Goal: Transaction & Acquisition: Purchase product/service

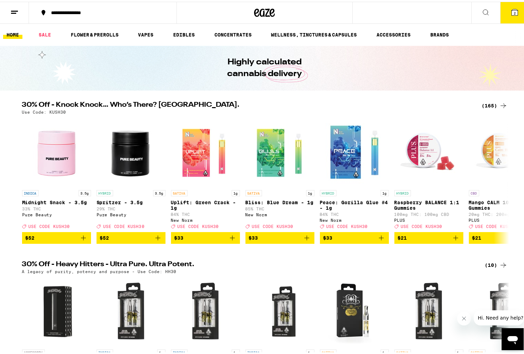
click at [491, 105] on div "(165)" at bounding box center [494, 104] width 25 height 8
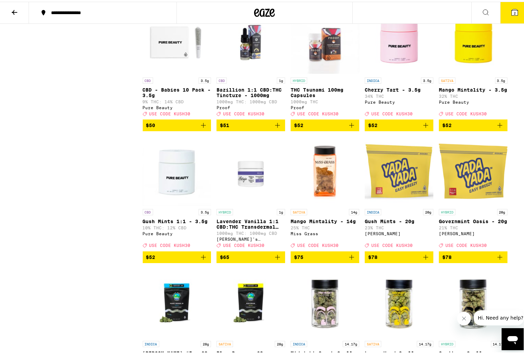
scroll to position [4040, 0]
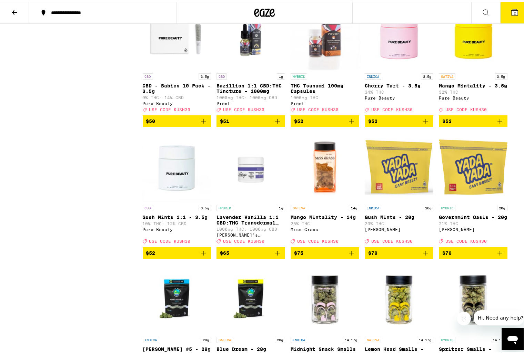
click at [298, 68] on img "Open page for THC Tsunami 100mg Capsules from Proof" at bounding box center [324, 33] width 69 height 69
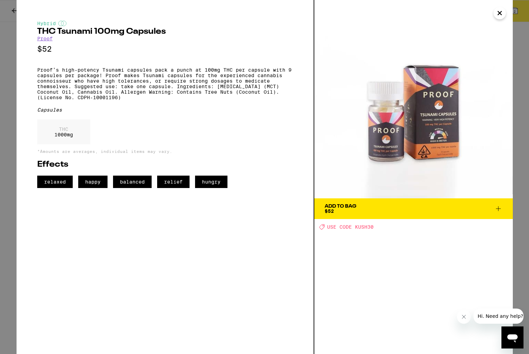
click at [388, 122] on img at bounding box center [413, 99] width 198 height 198
click at [502, 17] on icon "Close" at bounding box center [499, 13] width 8 height 10
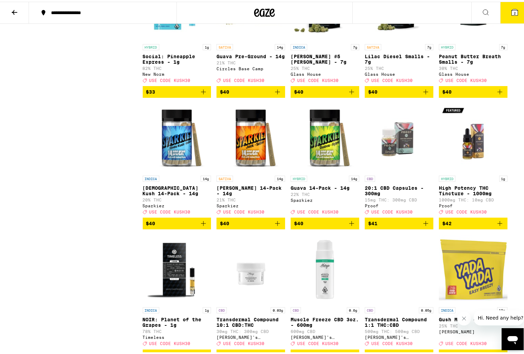
scroll to position [3140, 0]
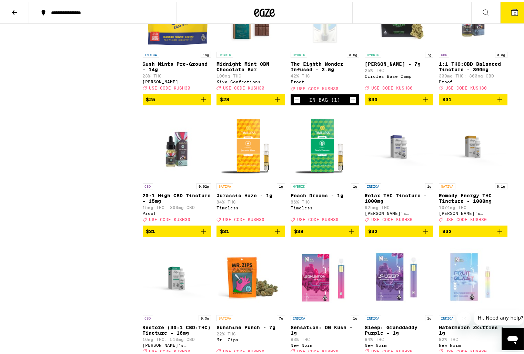
click at [327, 76] on p "42% THC" at bounding box center [324, 74] width 69 height 4
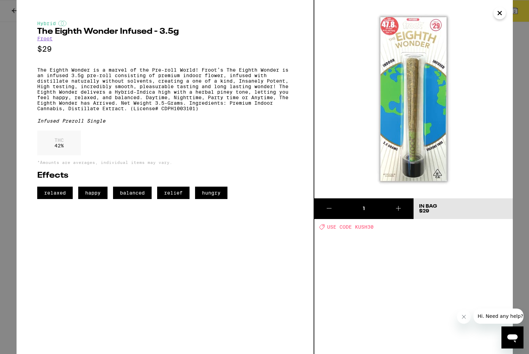
click at [499, 12] on icon "Close" at bounding box center [499, 12] width 3 height 3
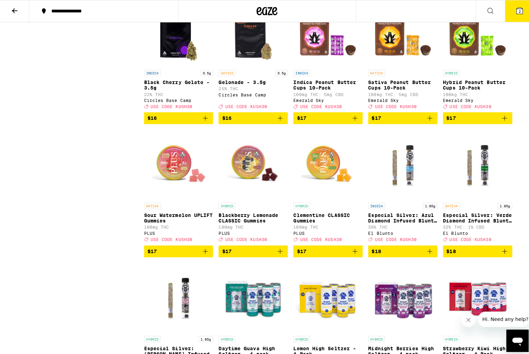
scroll to position [1785, 0]
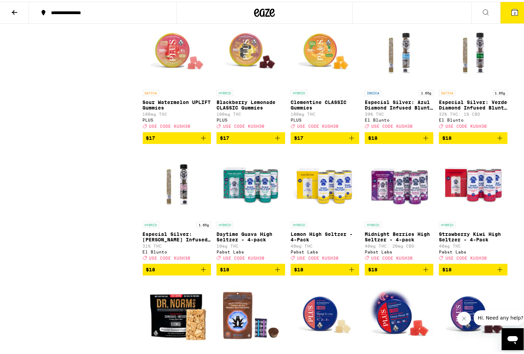
click at [498, 141] on icon "Add to bag" at bounding box center [499, 136] width 8 height 8
click at [516, 9] on button "3" at bounding box center [514, 10] width 29 height 21
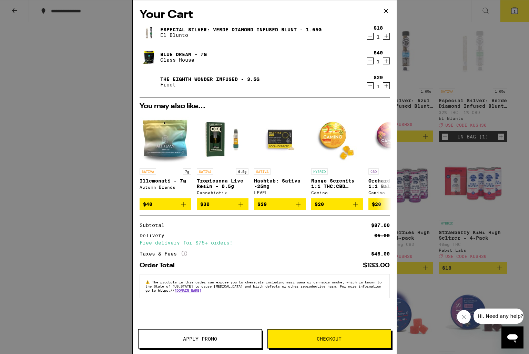
click at [371, 61] on icon "Decrement" at bounding box center [370, 61] width 6 height 8
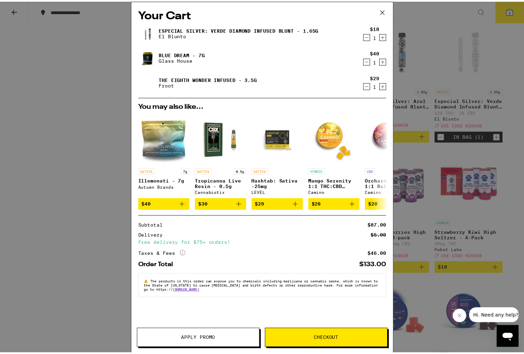
scroll to position [1807, 0]
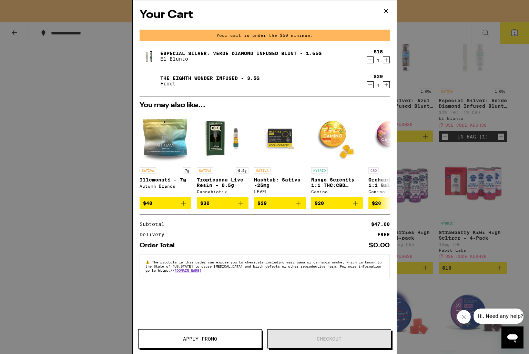
click at [387, 14] on icon at bounding box center [386, 11] width 10 height 10
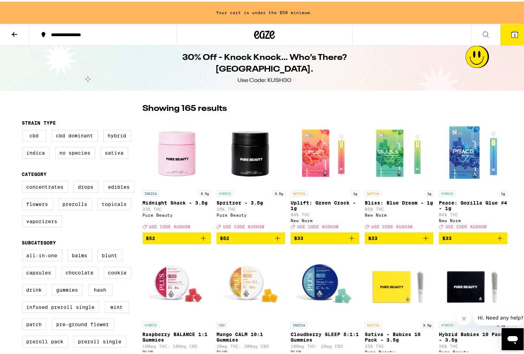
click at [511, 40] on button "2" at bounding box center [514, 32] width 29 height 21
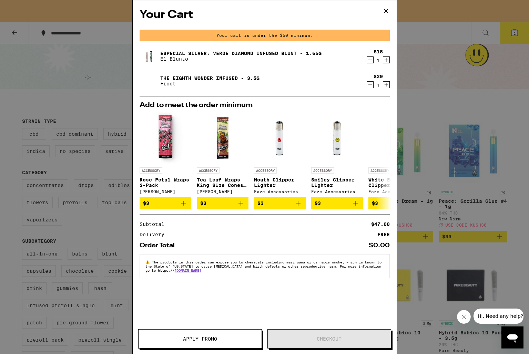
click at [383, 14] on icon at bounding box center [386, 11] width 10 height 10
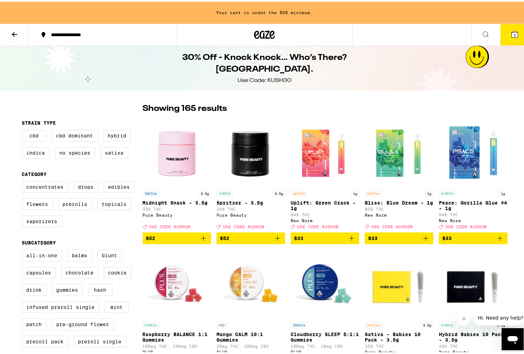
click at [510, 33] on icon at bounding box center [514, 33] width 8 height 8
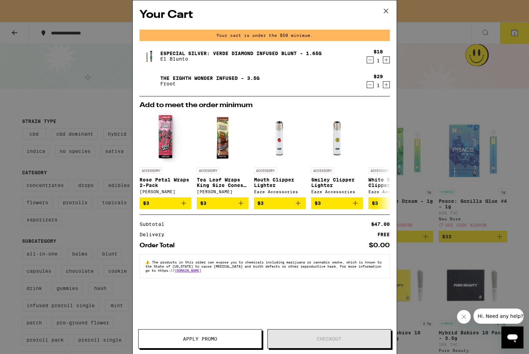
click at [383, 85] on icon "Increment" at bounding box center [386, 85] width 6 height 8
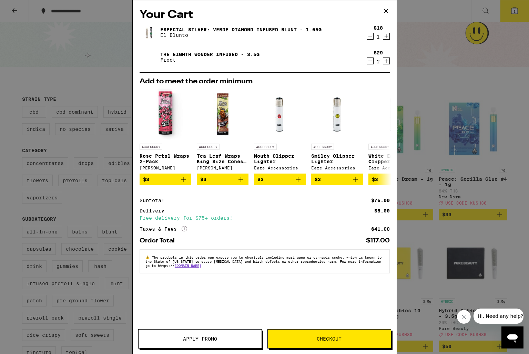
click at [218, 338] on span "Apply Promo" at bounding box center [199, 339] width 123 height 5
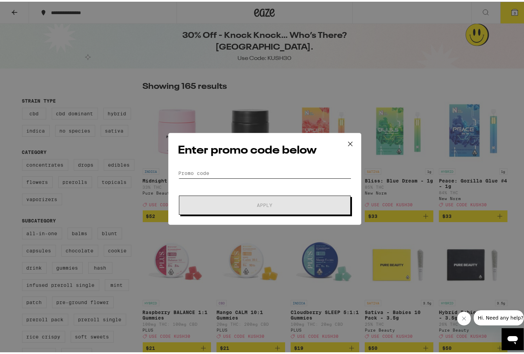
click at [290, 169] on input "Promo Code" at bounding box center [264, 171] width 173 height 10
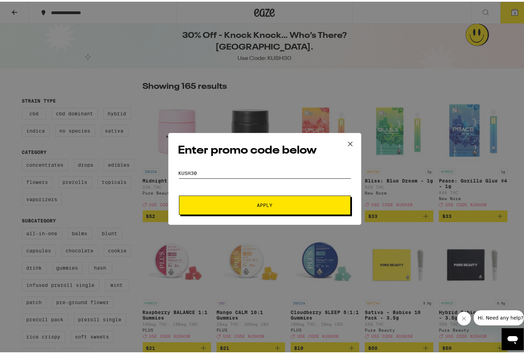
type input "KUSH30"
click at [179, 194] on button "Apply" at bounding box center [265, 203] width 172 height 19
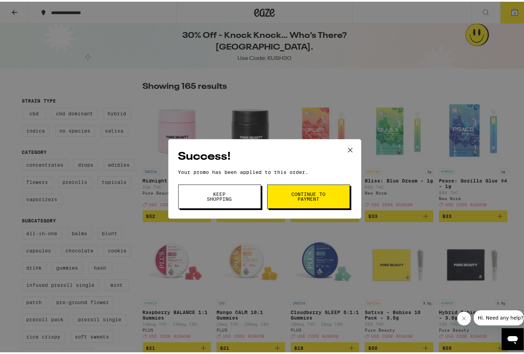
click at [327, 196] on button "Continue to payment" at bounding box center [308, 195] width 83 height 24
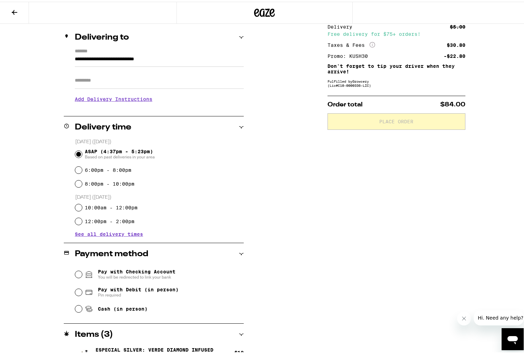
scroll to position [118, 0]
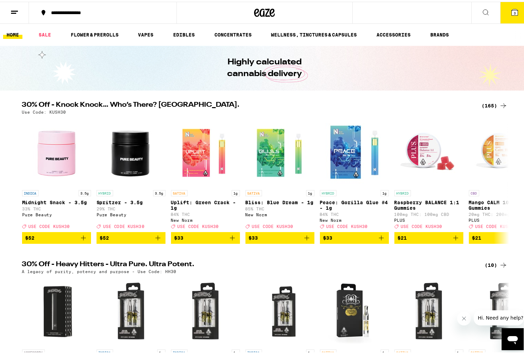
click at [49, 30] on link "SALE" at bounding box center [44, 33] width 19 height 8
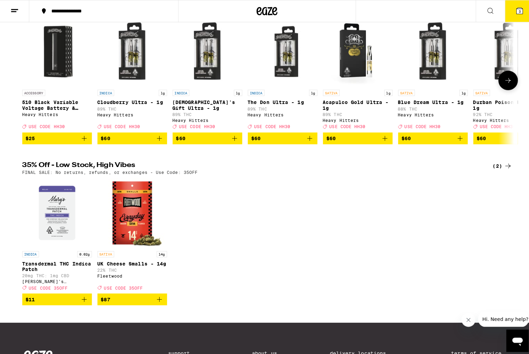
scroll to position [337, 0]
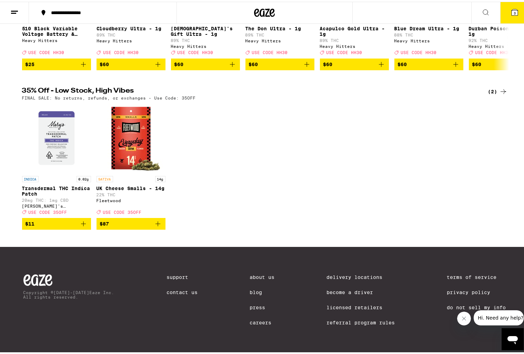
click at [117, 137] on img "Open page for UK Cheese Smalls - 14g from Fleetwood" at bounding box center [130, 136] width 69 height 69
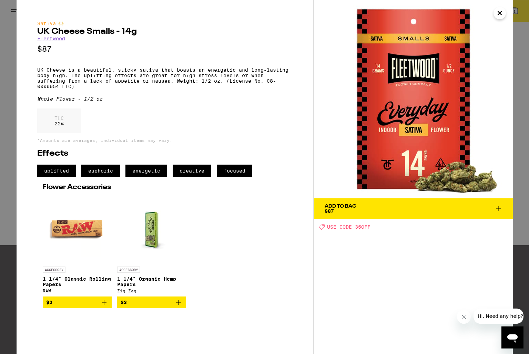
click at [96, 33] on h2 "UK Cheese Smalls - 14g" at bounding box center [165, 32] width 256 height 8
copy h2 "UK Cheese Smalls - 14g"
drag, startPoint x: 231, startPoint y: 85, endPoint x: 245, endPoint y: 99, distance: 19.7
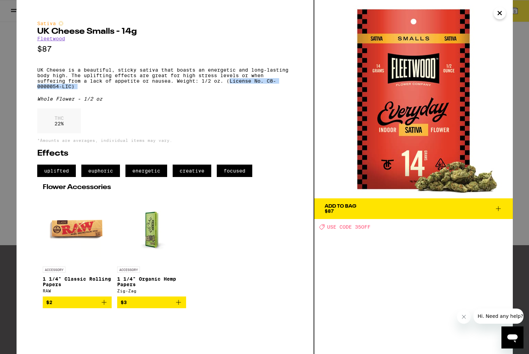
click at [245, 99] on div "Sativa UK Cheese Smalls - 14g Fleetwood $87 UK Cheese is a beautiful, sticky sa…" at bounding box center [165, 165] width 256 height 288
copy p "License No. C8-0000054-LIC)"
click at [61, 38] on link "Fleetwood" at bounding box center [51, 39] width 28 height 6
click at [49, 40] on link "Fleetwood" at bounding box center [51, 39] width 28 height 6
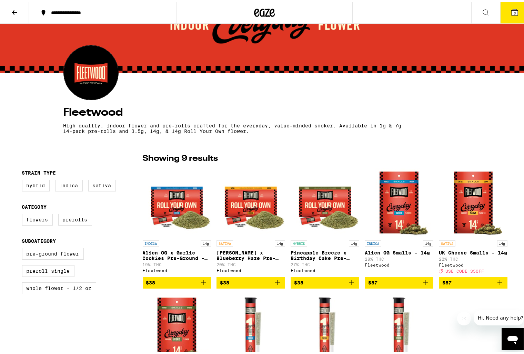
scroll to position [138, 0]
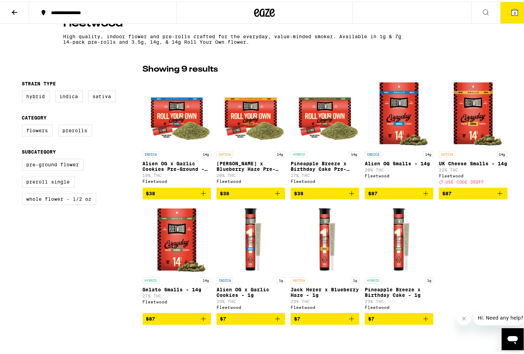
click at [497, 196] on icon "Add to bag" at bounding box center [499, 192] width 8 height 8
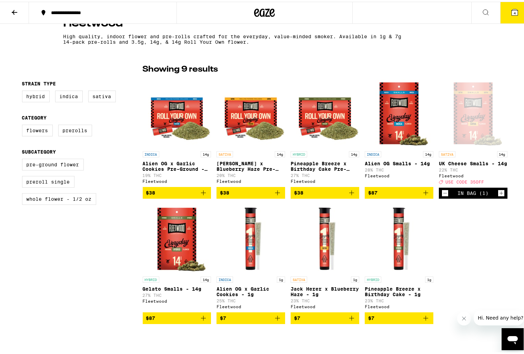
click at [510, 14] on icon at bounding box center [514, 11] width 8 height 8
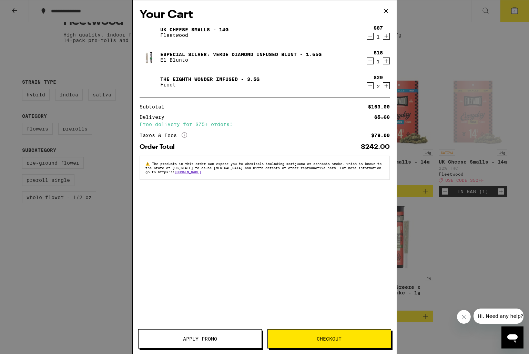
click at [369, 61] on icon "Decrement" at bounding box center [370, 61] width 6 height 8
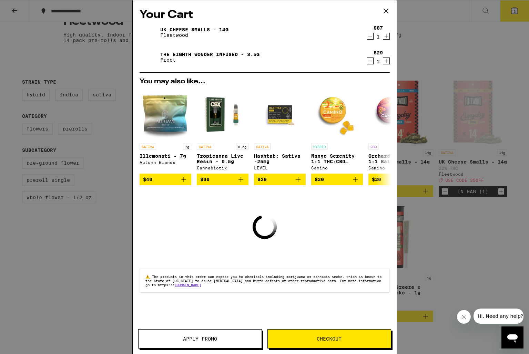
click at [369, 61] on icon "Decrement" at bounding box center [370, 61] width 6 height 8
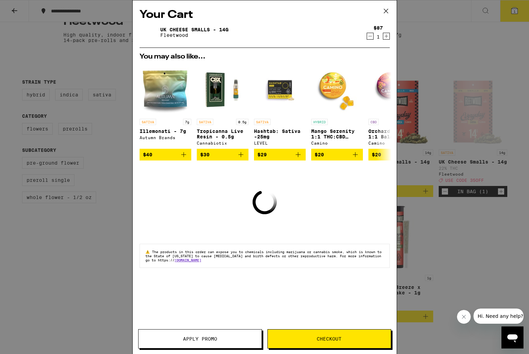
click at [458, 55] on div "Your Cart UK Cheese Smalls - 14g Fleetwood $87 1 You may also like... SATIVA 7g…" at bounding box center [264, 177] width 529 height 354
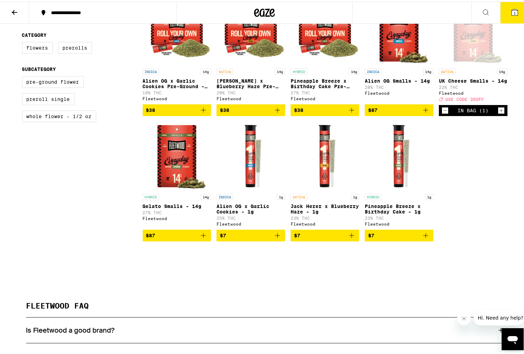
scroll to position [186, 0]
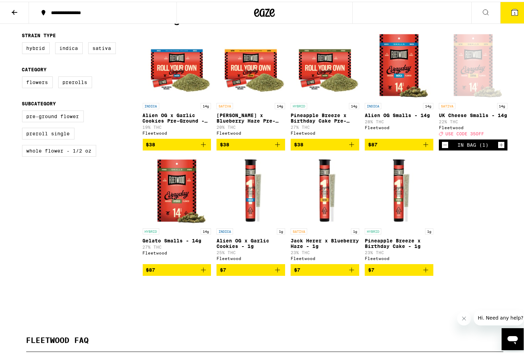
click at [511, 11] on icon at bounding box center [514, 11] width 6 height 6
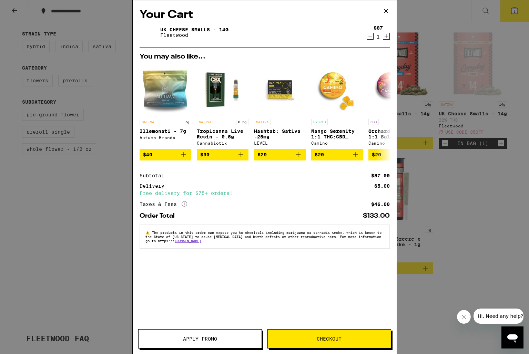
click at [219, 333] on button "Apply Promo" at bounding box center [200, 338] width 124 height 19
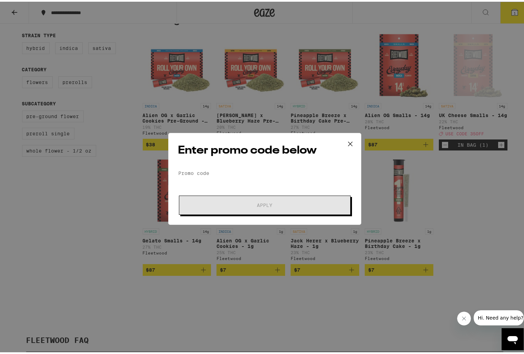
click at [260, 162] on div "Enter promo code below Promo Code Apply" at bounding box center [264, 177] width 193 height 92
click at [259, 168] on input "Promo Code" at bounding box center [264, 171] width 173 height 10
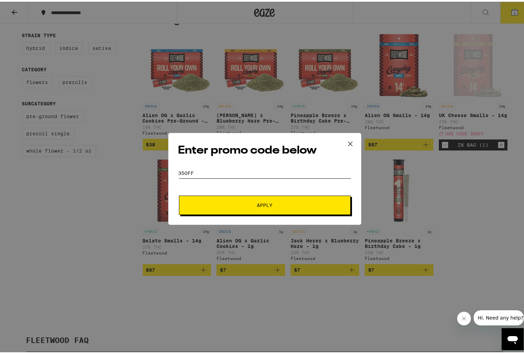
type input "35off"
click at [179, 194] on button "Apply" at bounding box center [265, 203] width 172 height 19
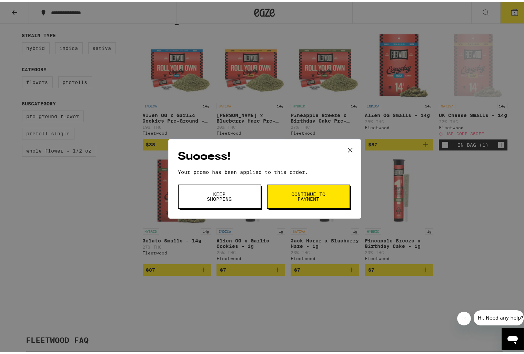
click at [288, 203] on button "Continue to payment" at bounding box center [308, 195] width 83 height 24
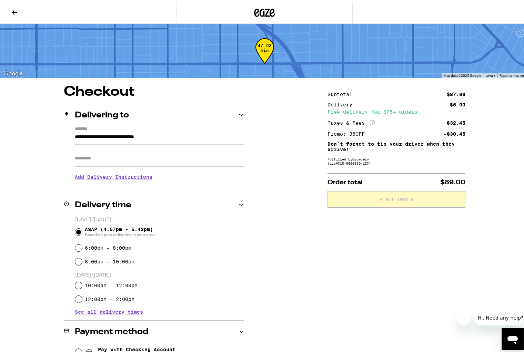
scroll to position [93, 0]
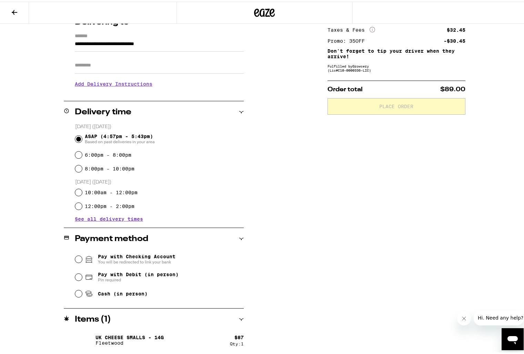
click at [22, 13] on button at bounding box center [14, 11] width 29 height 22
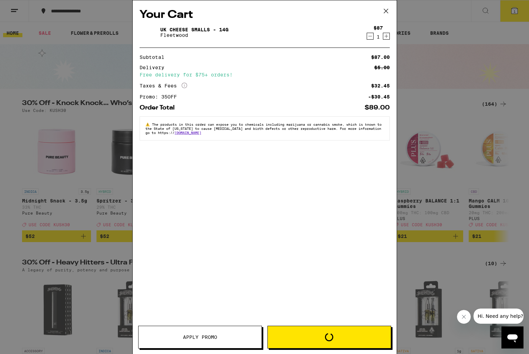
click at [71, 82] on div "Your Cart UK Cheese Smalls - 14g Fleetwood $87 1 Subtotal $87.00 Delivery $5.00…" at bounding box center [264, 177] width 529 height 354
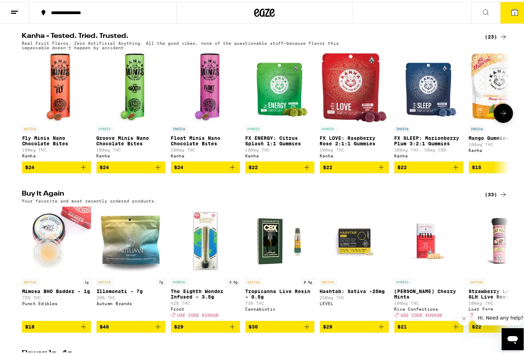
scroll to position [526, 0]
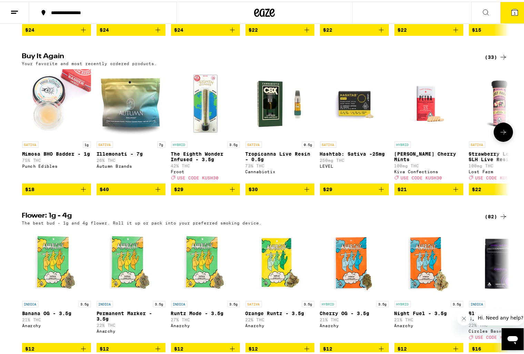
click at [503, 135] on icon at bounding box center [503, 130] width 8 height 8
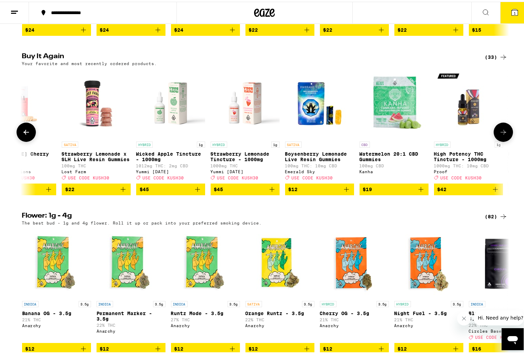
scroll to position [0, 410]
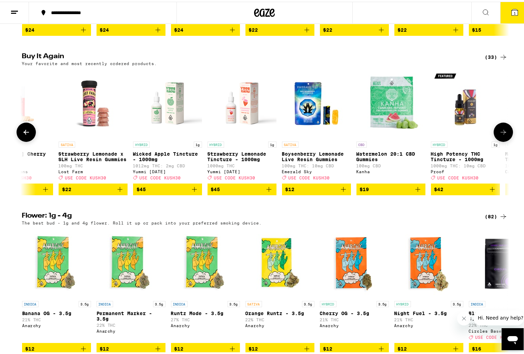
click at [26, 135] on icon at bounding box center [26, 130] width 8 height 8
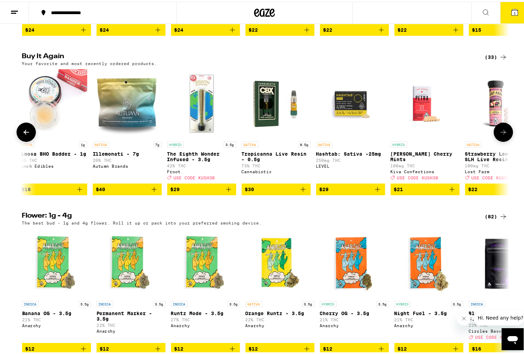
scroll to position [0, 0]
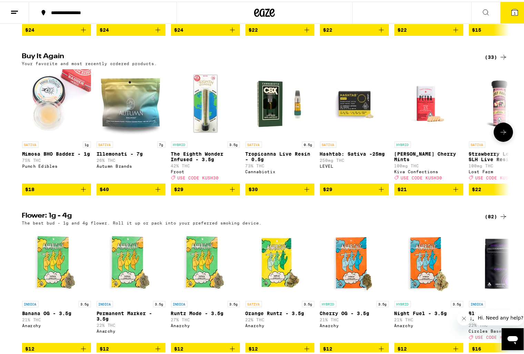
click at [80, 192] on icon "Add to bag" at bounding box center [83, 188] width 8 height 8
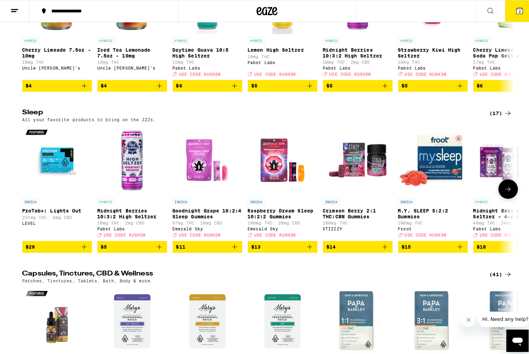
scroll to position [2568, 0]
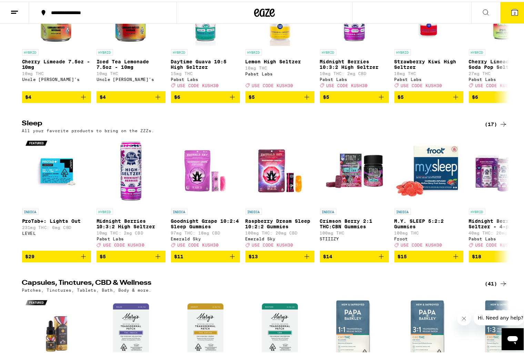
click at [515, 18] on button "2" at bounding box center [514, 10] width 29 height 21
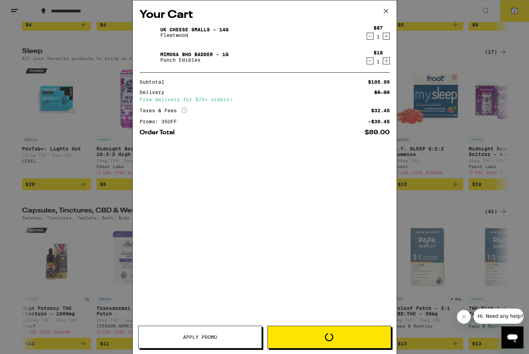
scroll to position [2497, 0]
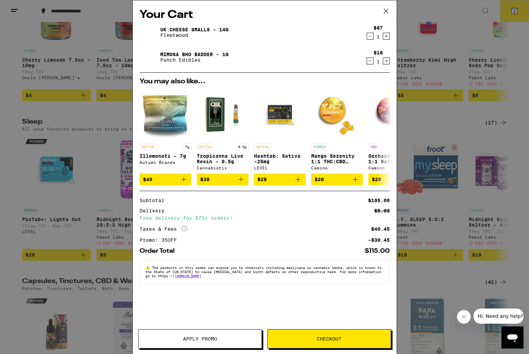
click at [291, 333] on button "Checkout" at bounding box center [329, 338] width 124 height 19
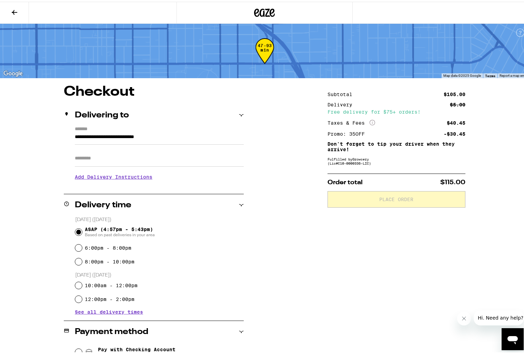
click at [369, 120] on icon "More Info" at bounding box center [372, 121] width 6 height 6
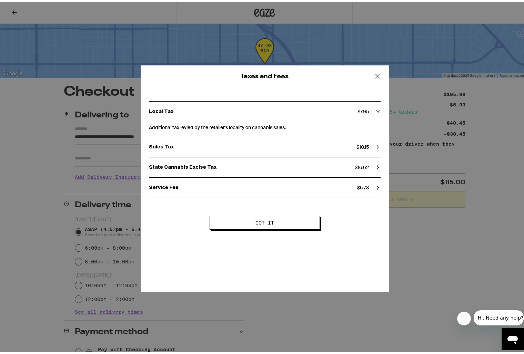
click at [375, 71] on icon at bounding box center [377, 74] width 10 height 10
